Goal: Navigation & Orientation: Find specific page/section

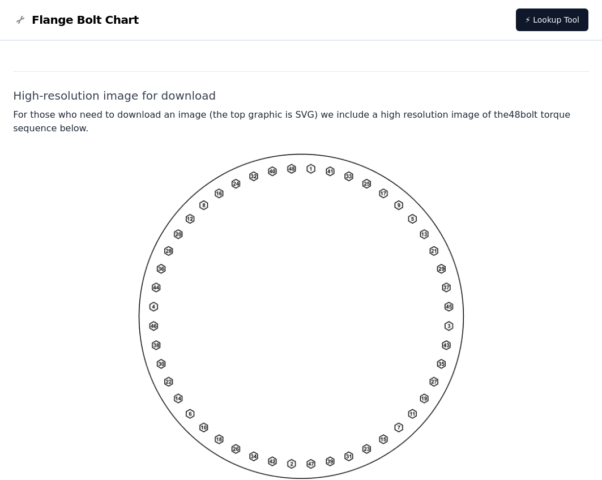
scroll to position [875, 0]
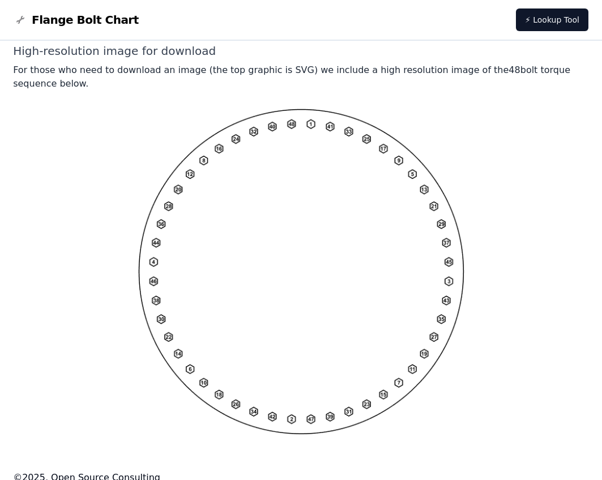
click at [316, 232] on img at bounding box center [301, 272] width 326 height 326
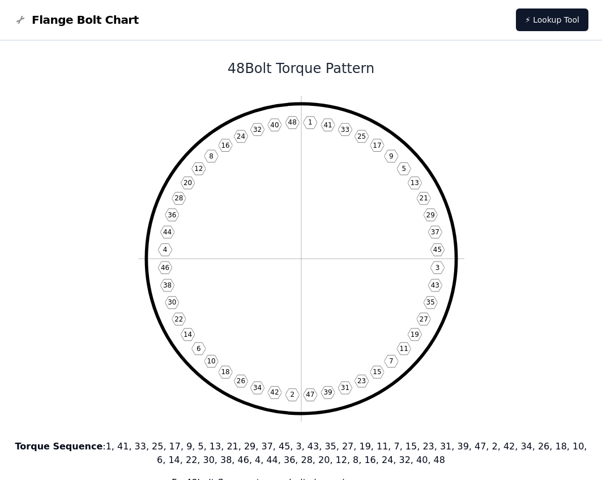
scroll to position [0, 0]
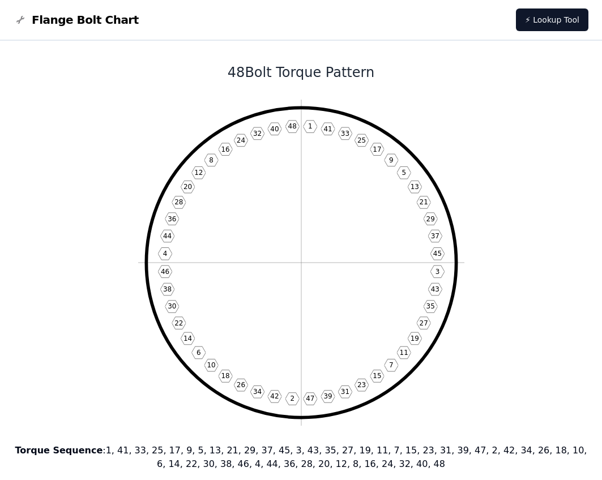
click at [58, 24] on span "Flange Bolt Chart" at bounding box center [85, 20] width 107 height 16
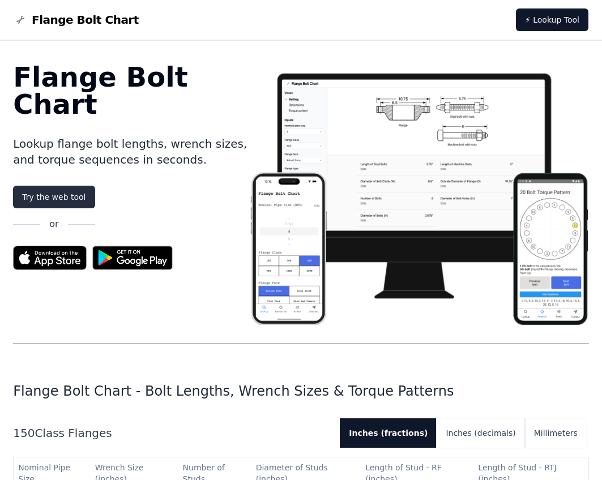
click at [69, 186] on link "Try the web tool" at bounding box center [54, 197] width 82 height 23
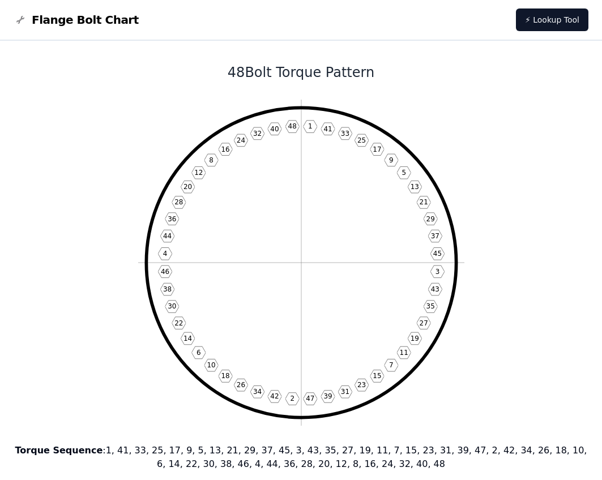
click at [73, 20] on span "Flange Bolt Chart" at bounding box center [85, 20] width 107 height 16
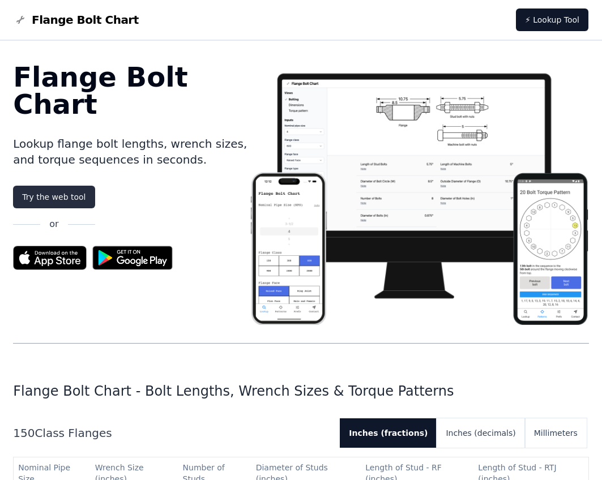
click at [67, 186] on link "Try the web tool" at bounding box center [54, 197] width 82 height 23
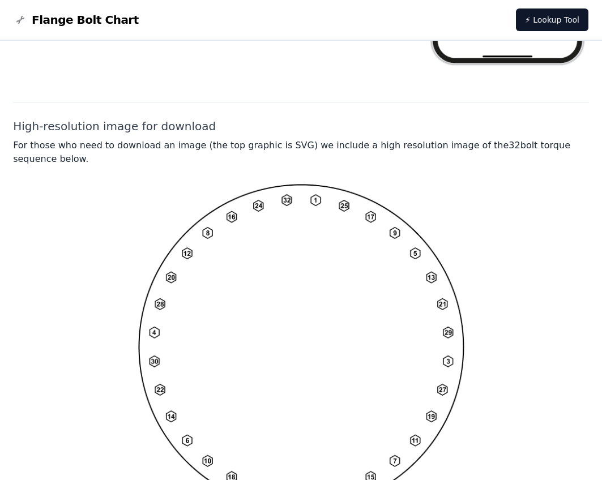
scroll to position [862, 0]
